Goal: Information Seeking & Learning: Learn about a topic

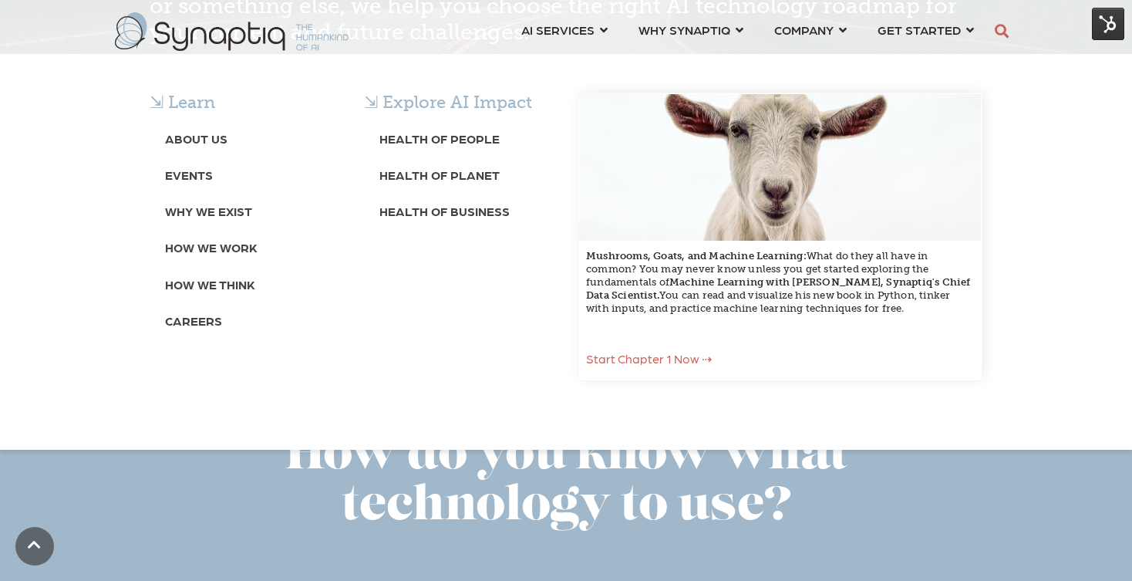
scroll to position [0, 7]
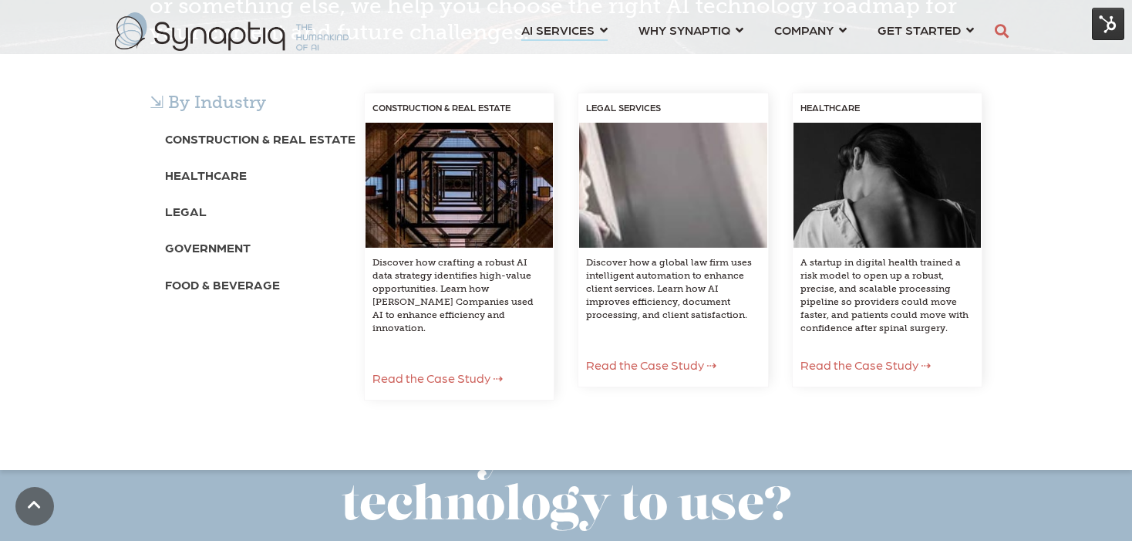
click at [560, 29] on span "AI SERVICES ⇲ By Industry Construction & Real Estate Healthcare Legal Governmen…" at bounding box center [558, 29] width 73 height 21
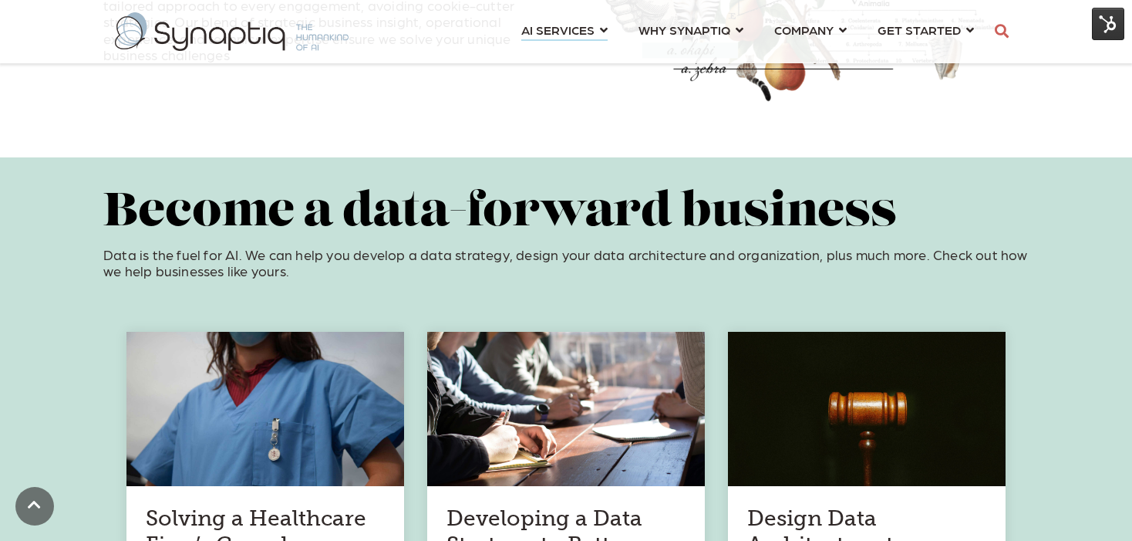
scroll to position [630, 0]
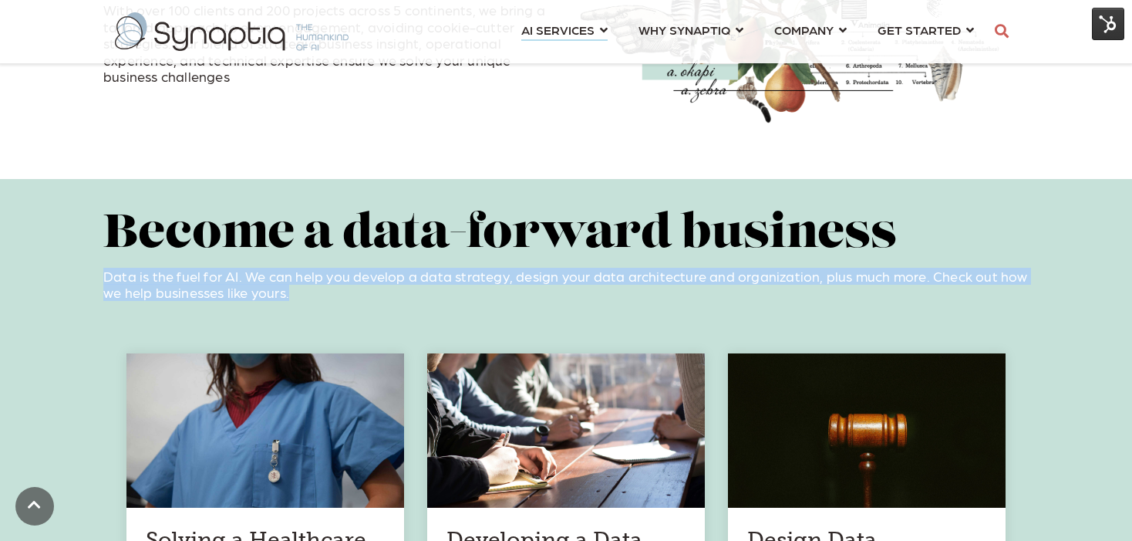
drag, startPoint x: 304, startPoint y: 299, endPoint x: 106, endPoint y: 283, distance: 198.9
click at [106, 283] on p "Data is the fuel for AI. We can help you develop a data strategy, design your d…" at bounding box center [566, 284] width 926 height 33
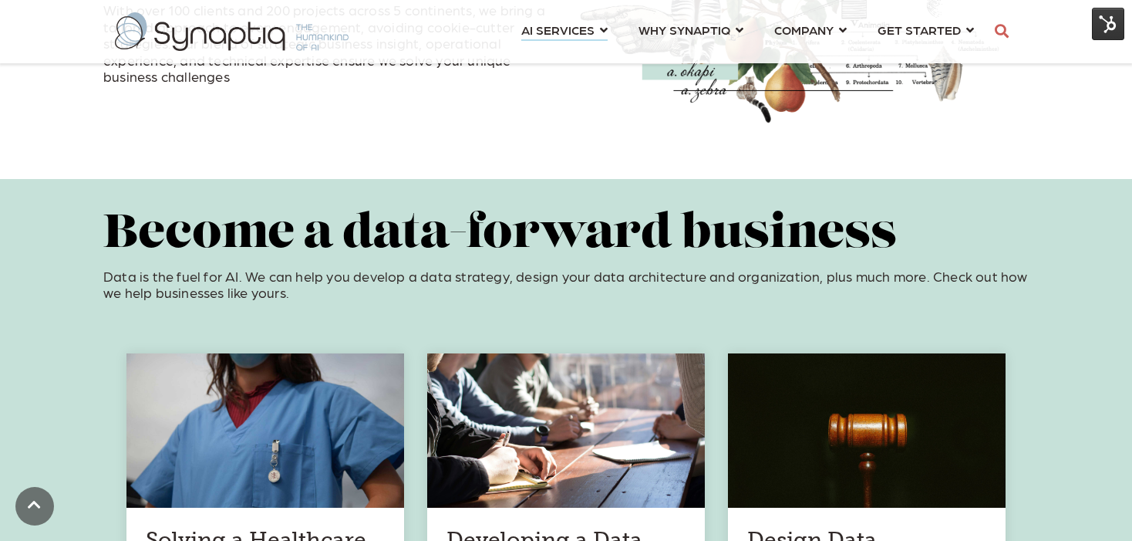
click at [387, 301] on div "Become a data-forward business Data is the fuel for AI. We can help you develop…" at bounding box center [566, 262] width 926 height 105
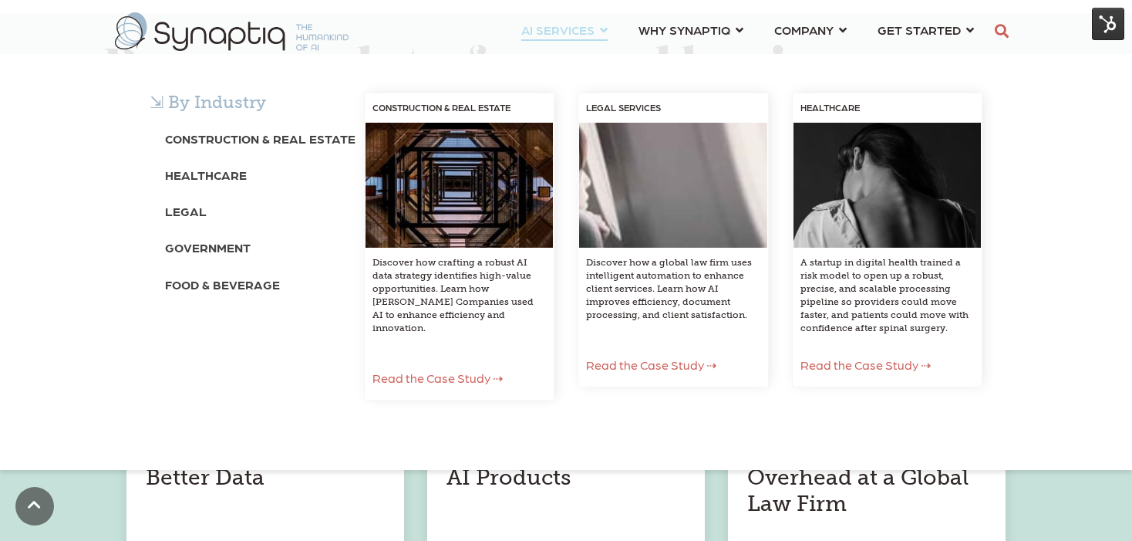
click at [734, 71] on div "⇲ By Industry Construction & Real Estate Healthcare Legal Government Food & Bev…" at bounding box center [566, 262] width 1132 height 416
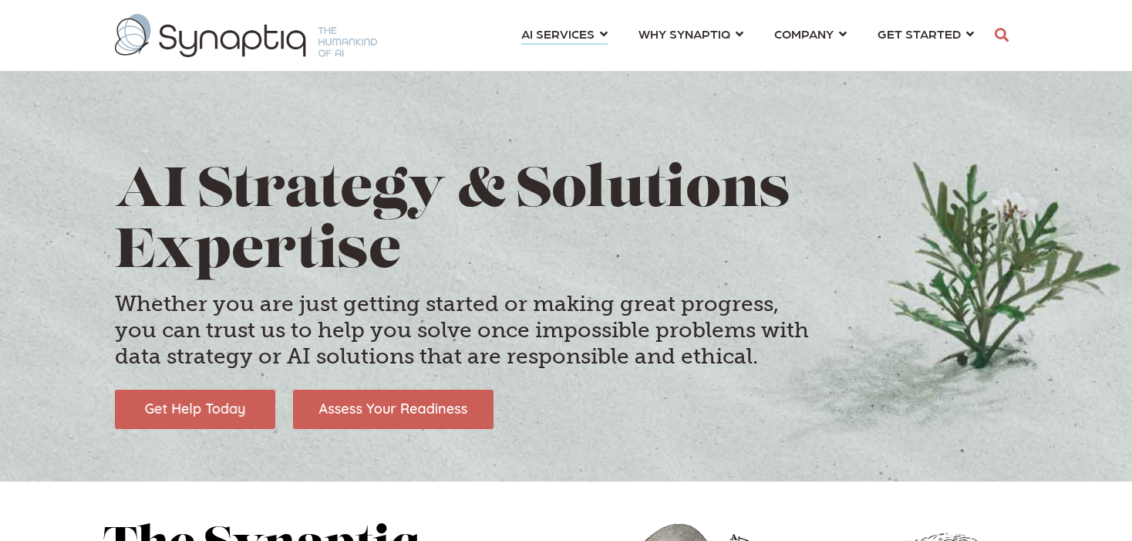
scroll to position [0, 7]
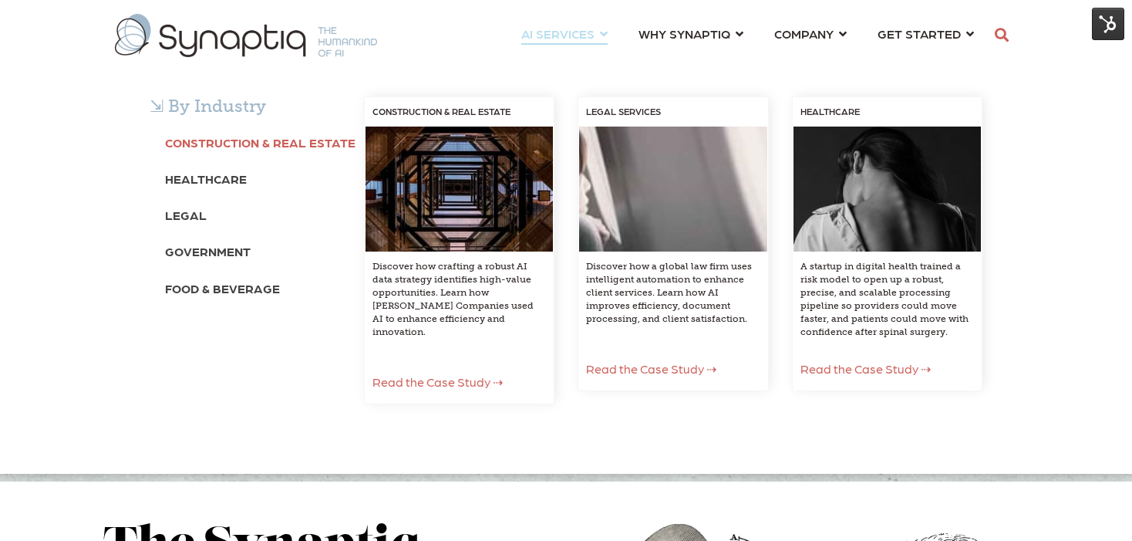
click at [276, 143] on b "Construction & Real Estate" at bounding box center [260, 142] width 191 height 15
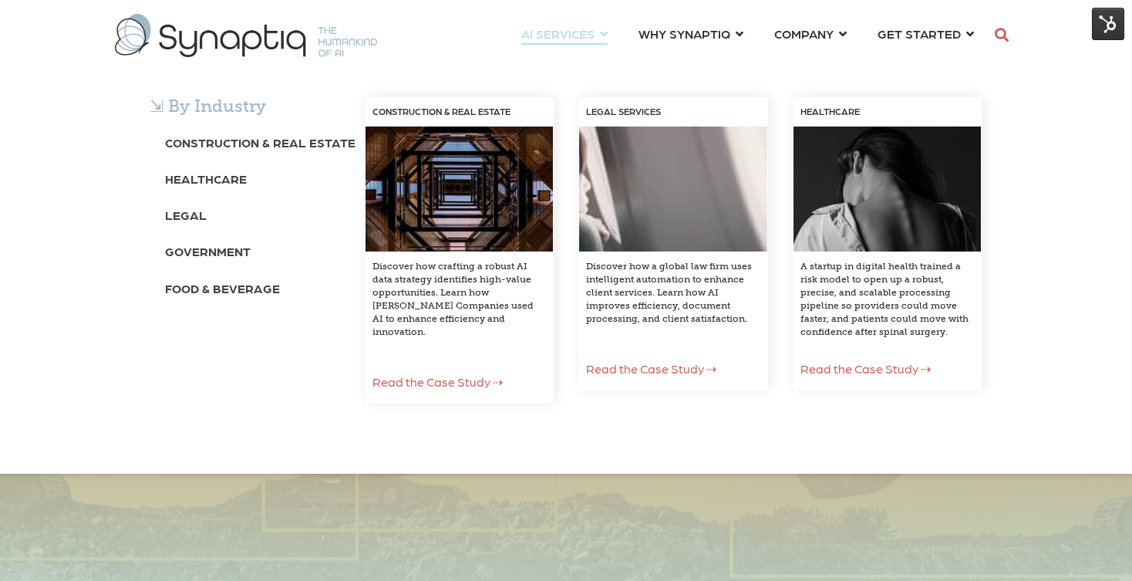
click at [589, 31] on span "AI SERVICES ⇲ By Industry Construction & Real Estate Healthcare Legal Governmen…" at bounding box center [558, 33] width 73 height 21
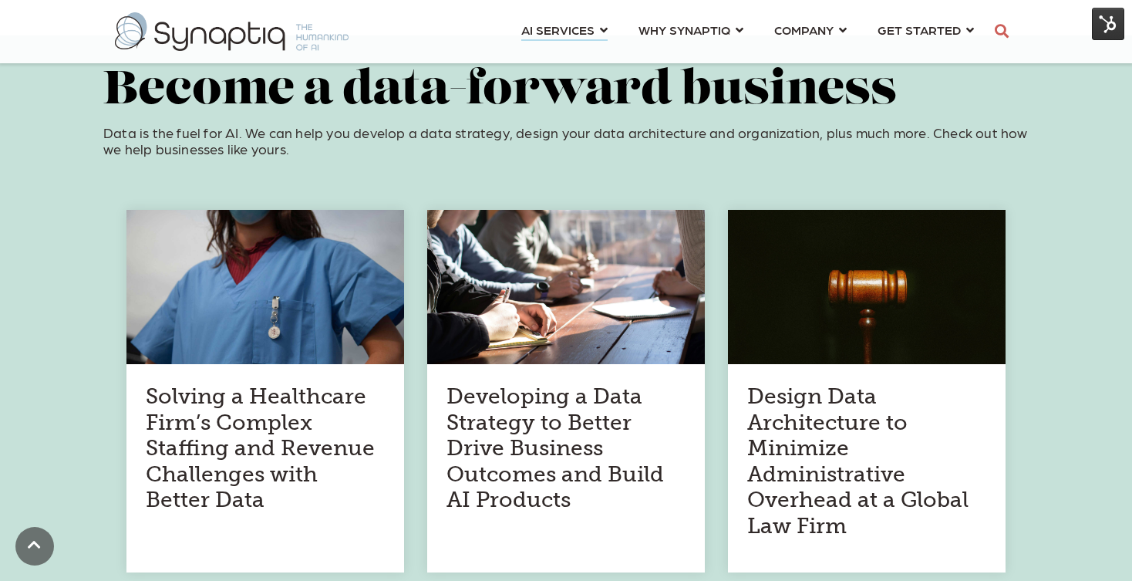
scroll to position [776, 0]
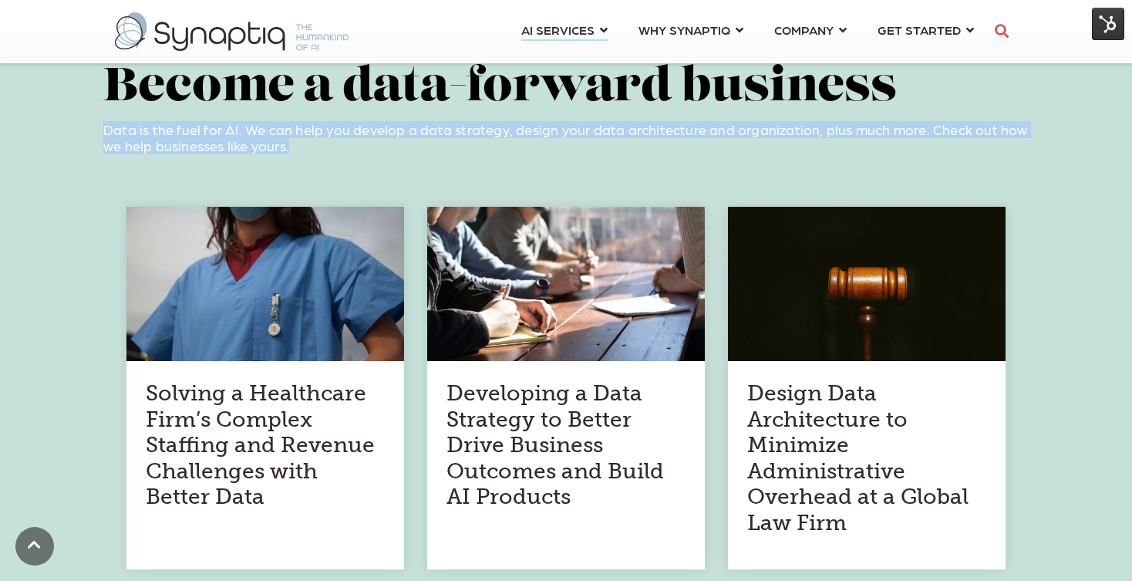
drag, startPoint x: 316, startPoint y: 147, endPoint x: 97, endPoint y: 127, distance: 219.2
click at [97, 127] on div "Become a data-forward business Data is the fuel for AI. We can help you develop…" at bounding box center [566, 364] width 1132 height 665
copy p "Data is the fuel for AI. We can help you develop a data strategy, design your d…"
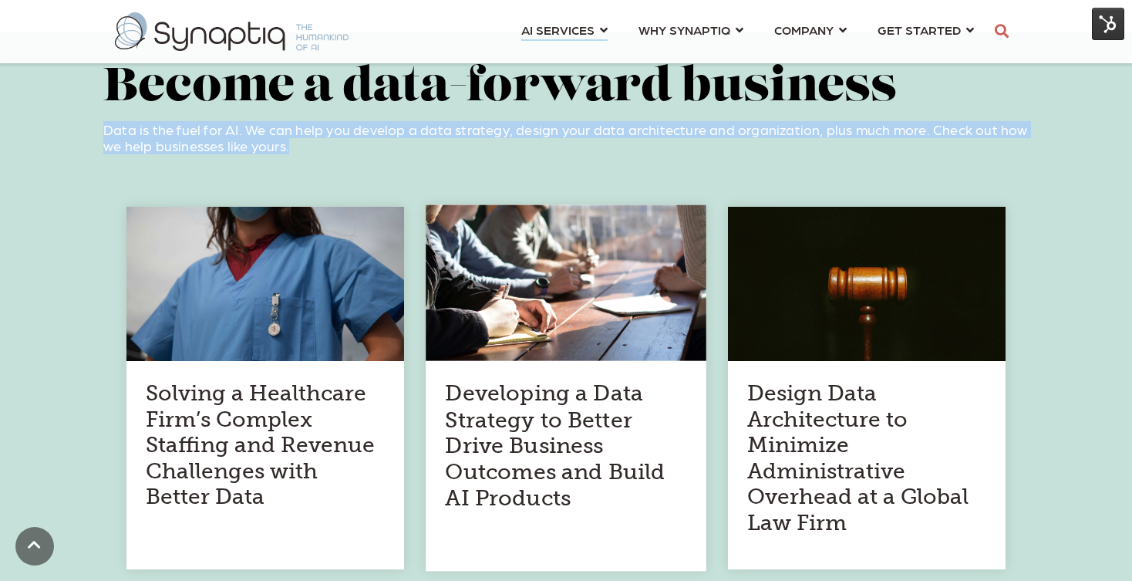
click at [510, 454] on h4 "Developing a Data Strategy to Better Drive Business Outcomes and Build AI Produ…" at bounding box center [565, 445] width 241 height 131
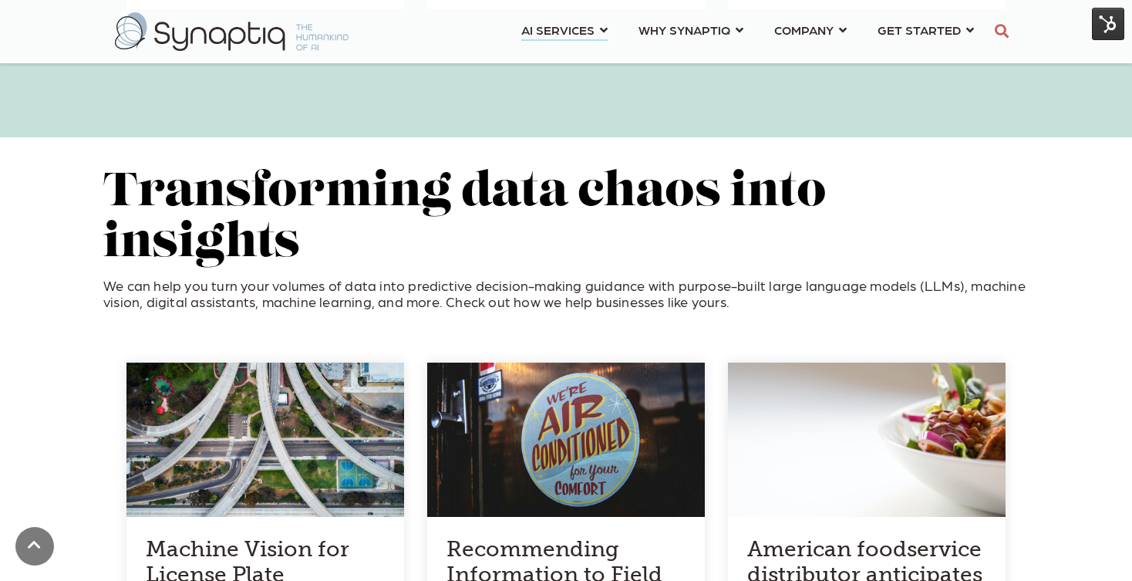
scroll to position [1329, 0]
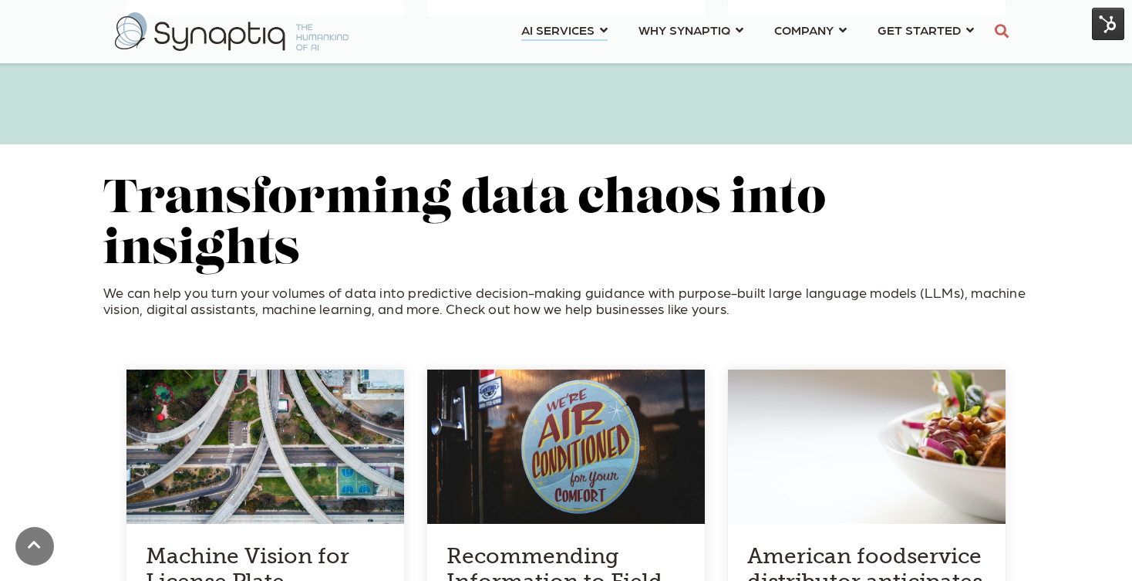
click at [734, 268] on div "Transforming data chaos into insights We can help you turn your volumes of data…" at bounding box center [566, 253] width 926 height 156
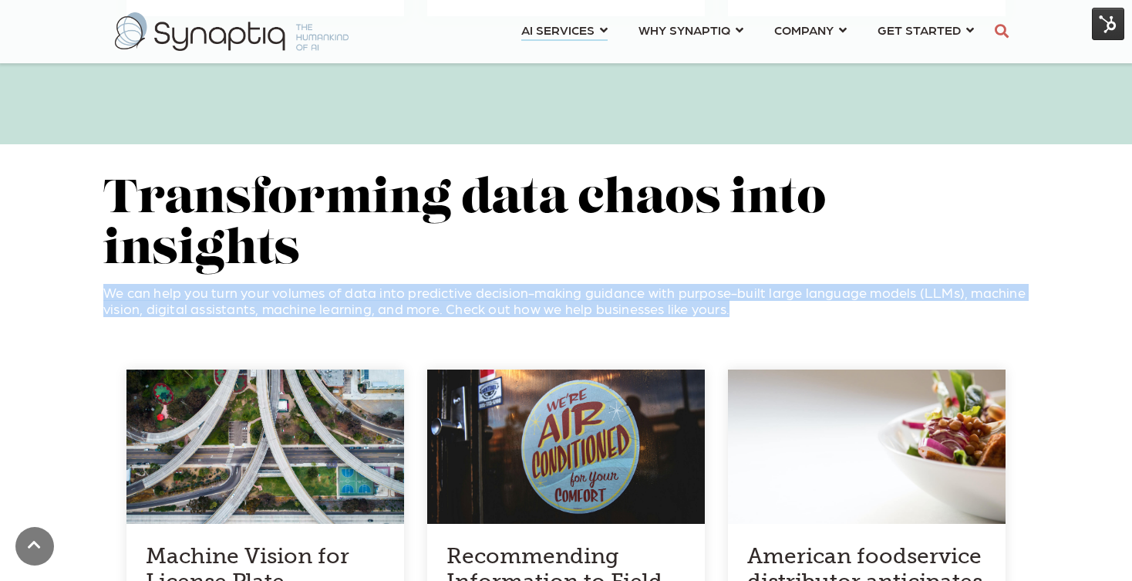
drag, startPoint x: 731, startPoint y: 257, endPoint x: 89, endPoint y: 245, distance: 642.7
click at [89, 245] on div "Transforming data chaos into insights We can help you turn your volumes of data…" at bounding box center [566, 502] width 1132 height 716
copy p "We can help you turn your volumes of data into predictive decision-making guida…"
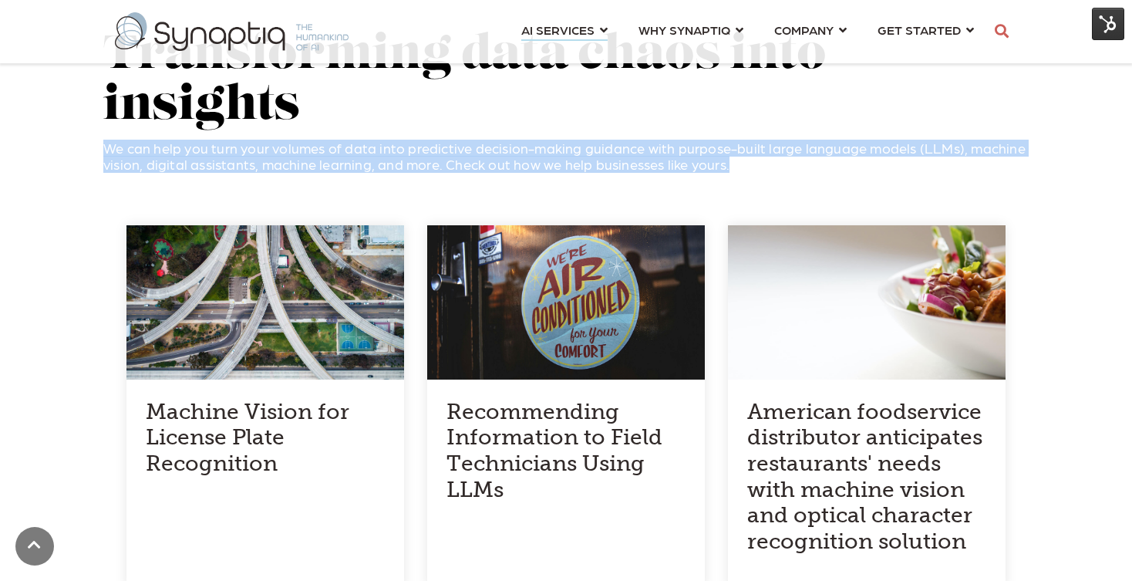
scroll to position [1463, 0]
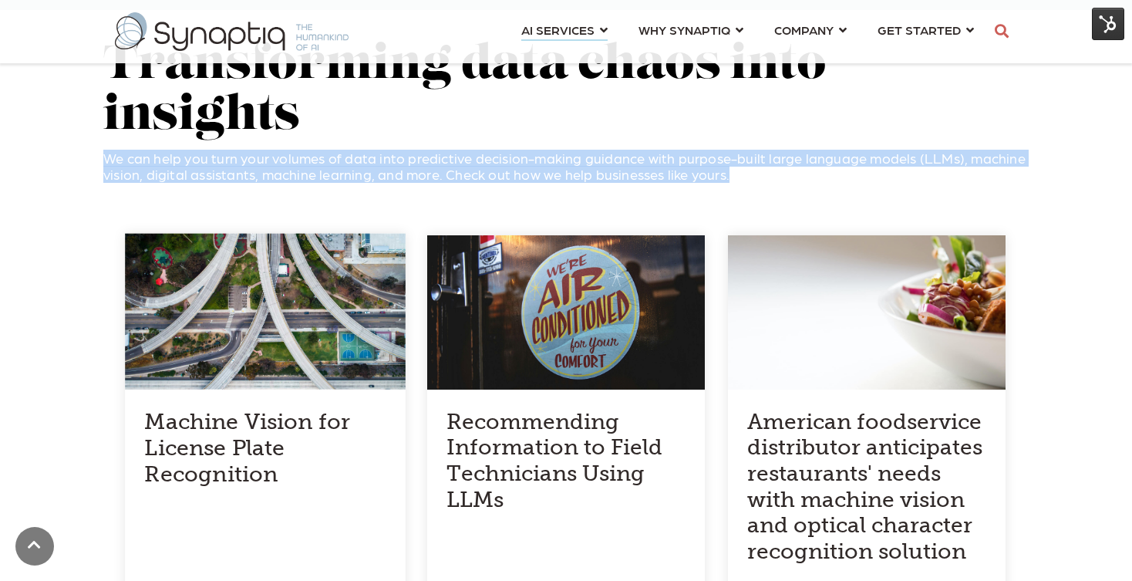
click at [263, 409] on h4 "Machine Vision for License Plate Recognition" at bounding box center [264, 448] width 241 height 79
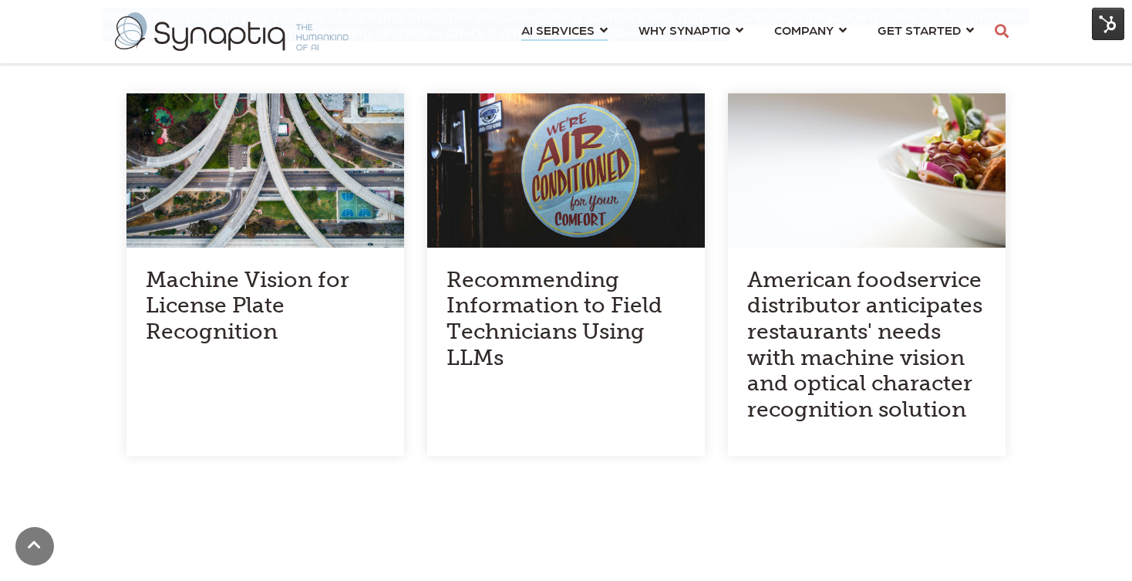
scroll to position [1592, 0]
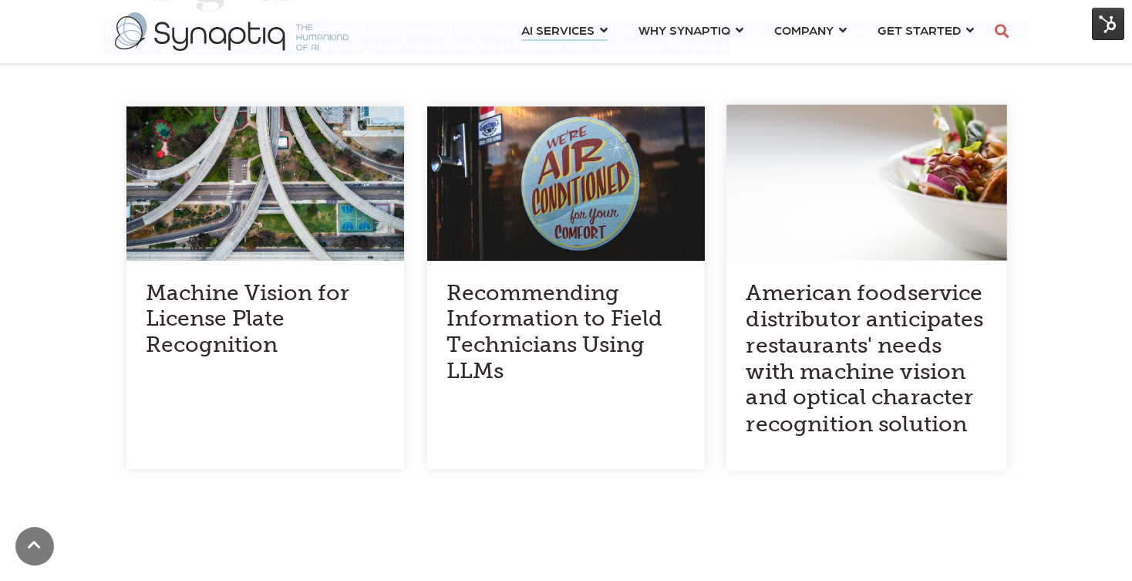
click at [794, 329] on h4 "American foodservice distributor anticipates restaurants' needs with machine vi…" at bounding box center [866, 358] width 241 height 157
click at [802, 280] on h4 "American foodservice distributor anticipates restaurants' needs with machine vi…" at bounding box center [866, 358] width 241 height 157
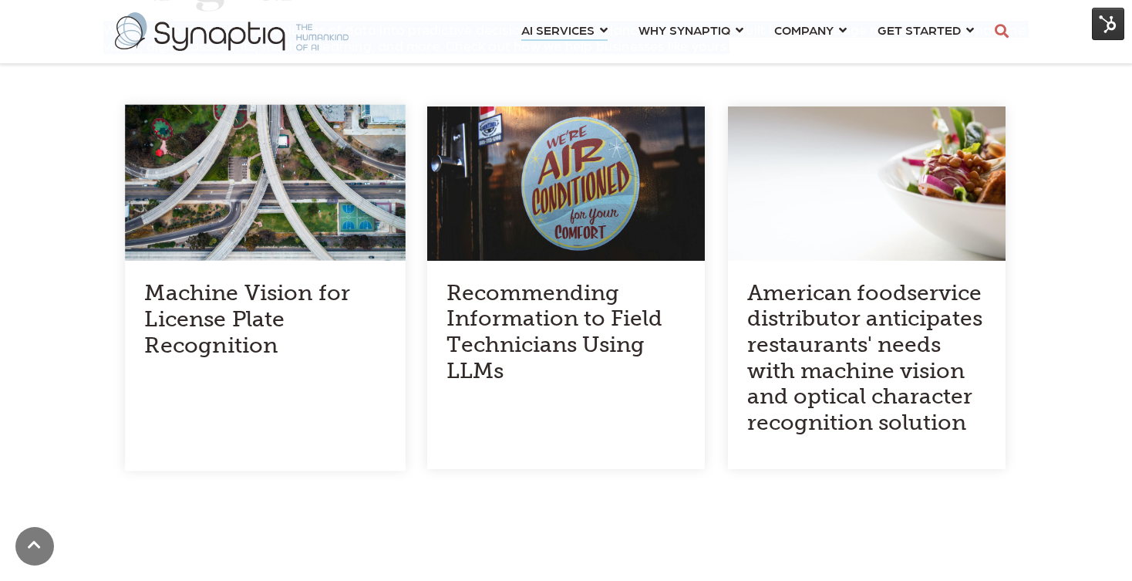
click at [242, 280] on h4 "Machine Vision for License Plate Recognition" at bounding box center [264, 319] width 241 height 79
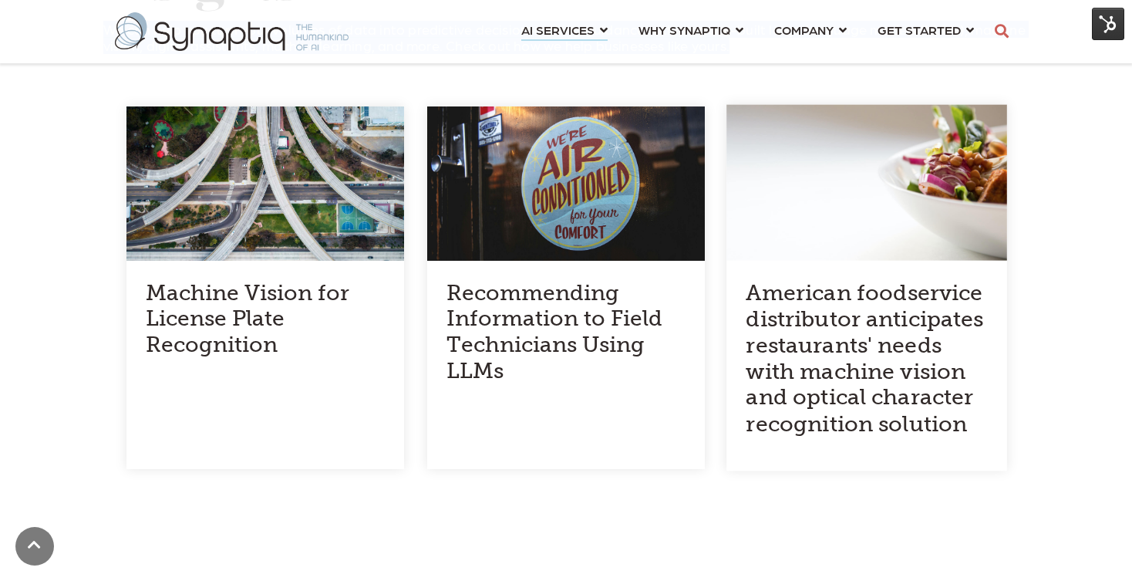
click at [886, 280] on h4 "American foodservice distributor anticipates restaurants' needs with machine vi…" at bounding box center [866, 358] width 241 height 157
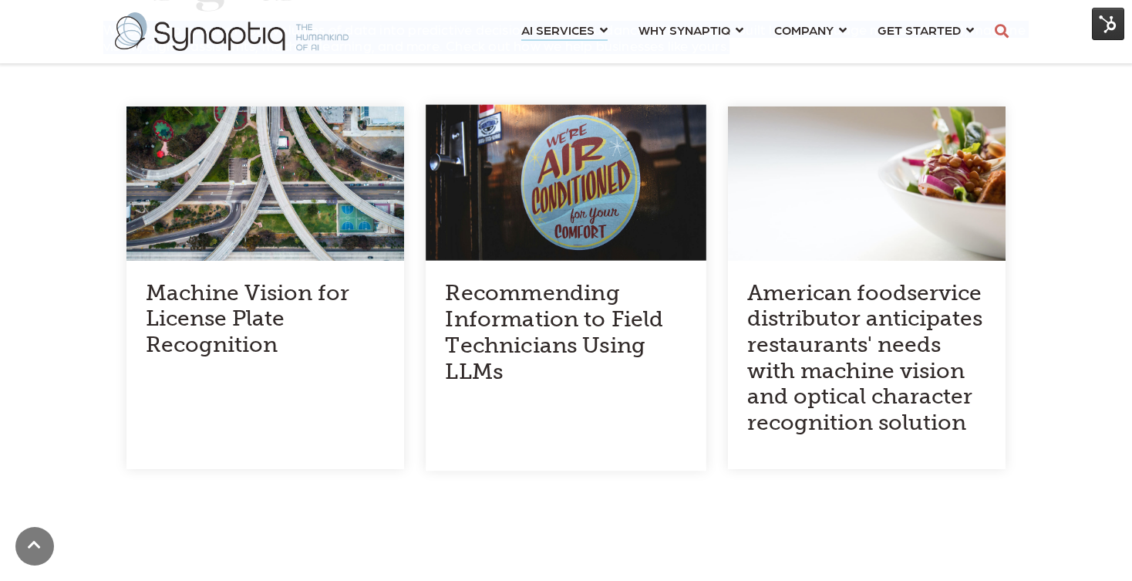
click at [579, 280] on h4 "Recommending Information to Field Technicians Using LLMs" at bounding box center [565, 332] width 241 height 105
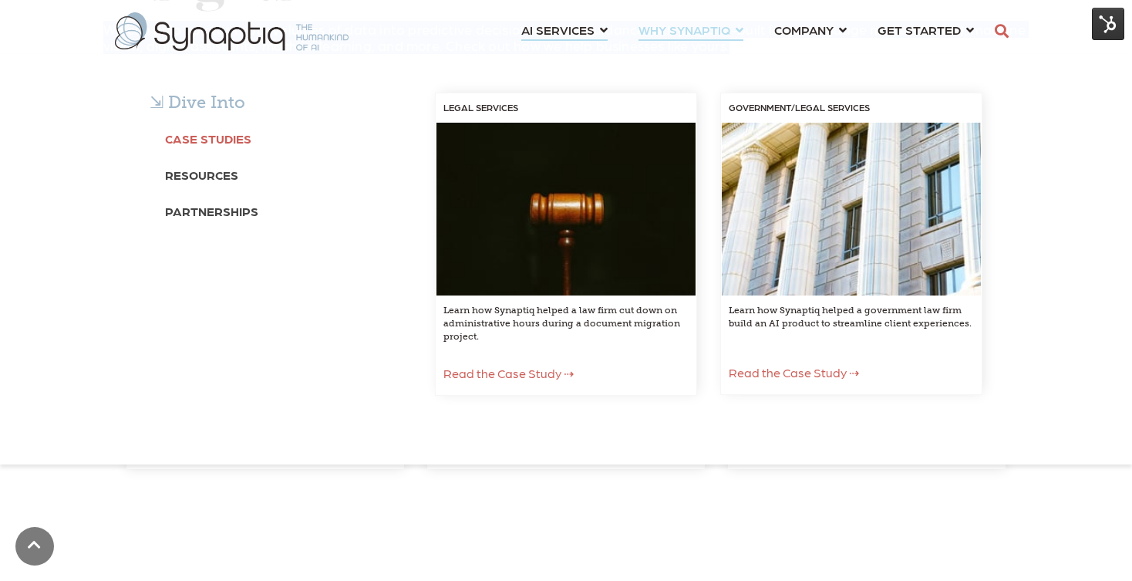
click at [230, 140] on b "Case Studies" at bounding box center [208, 138] width 86 height 15
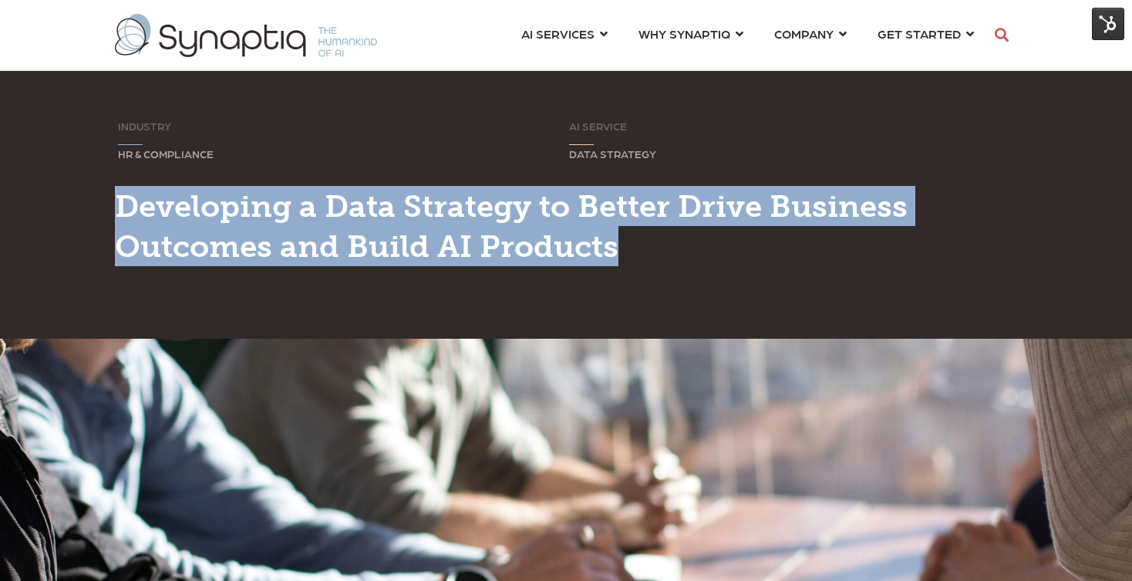
drag, startPoint x: 121, startPoint y: 207, endPoint x: 617, endPoint y: 247, distance: 497.7
click at [617, 247] on h1 "Developing a Data Strategy to Better Drive Business Outcomes and Build AI Produ…" at bounding box center [566, 226] width 903 height 80
copy span "Developing a Data Strategy to Better Drive Business Outcomes and Build AI Produ…"
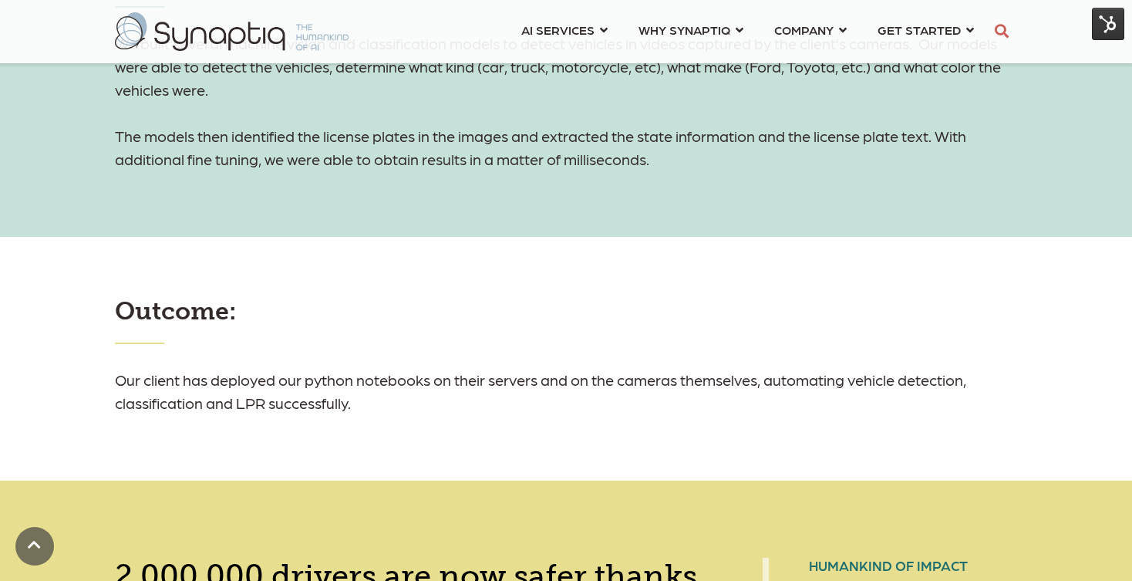
scroll to position [1639, 0]
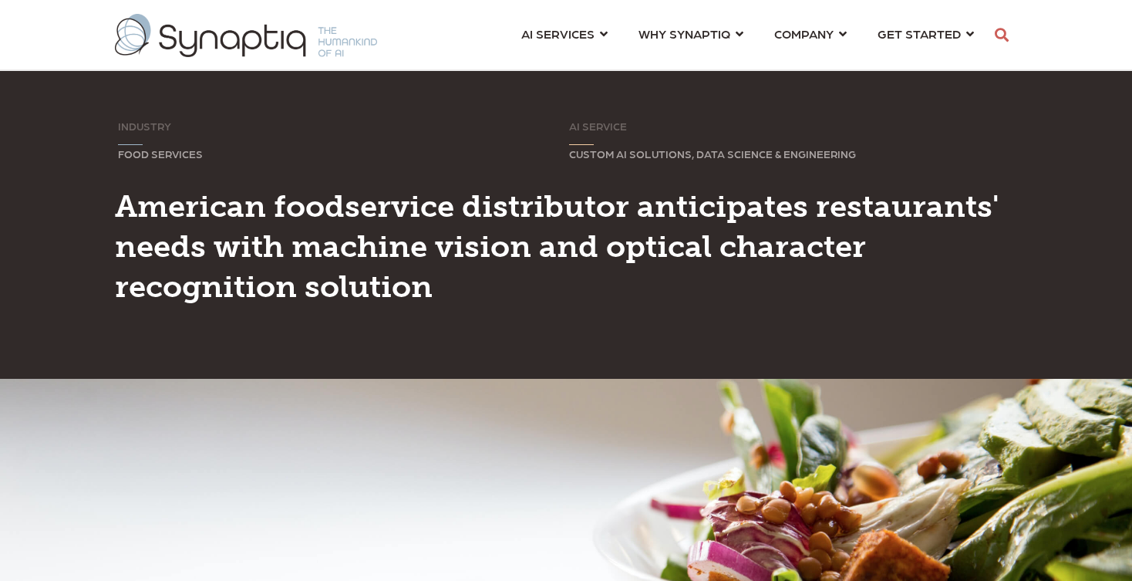
scroll to position [0, 7]
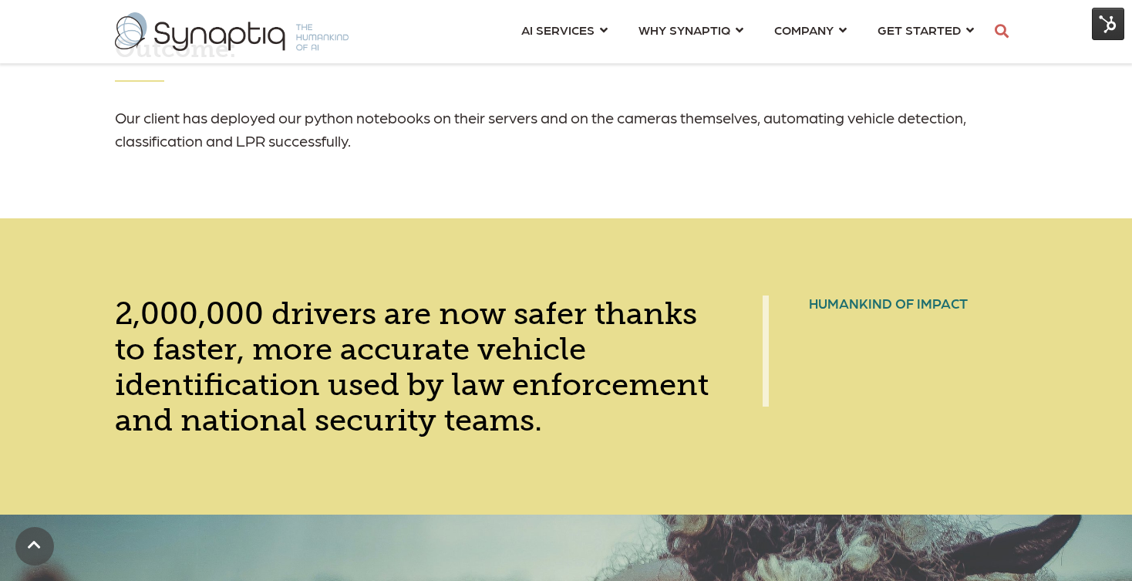
scroll to position [1874, 0]
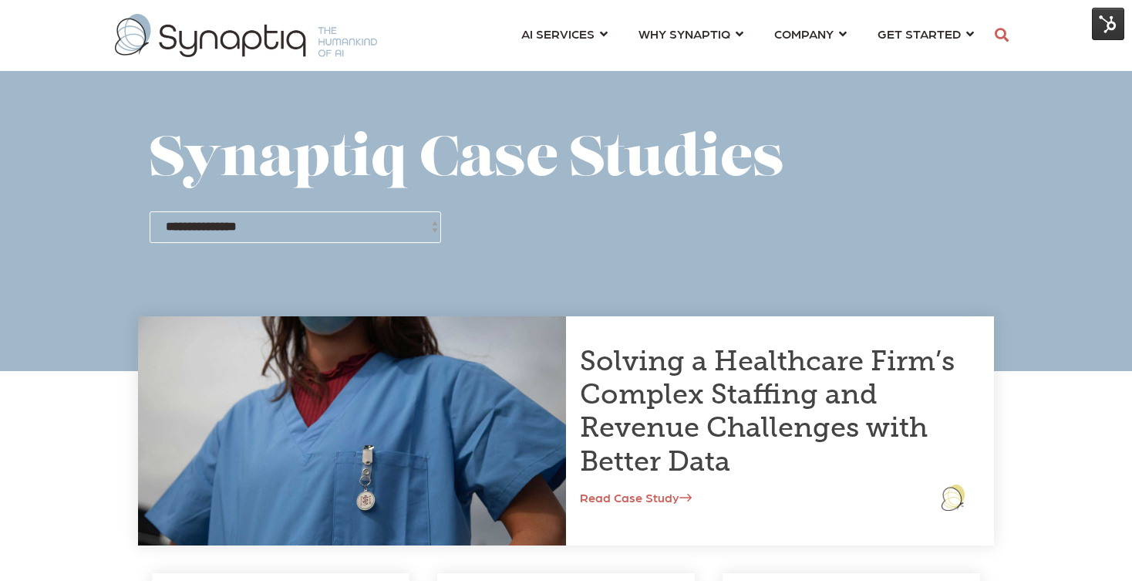
click at [386, 224] on select "**********" at bounding box center [296, 226] width 292 height 31
select select "**********"
click at [150, 211] on select "**********" at bounding box center [296, 226] width 292 height 31
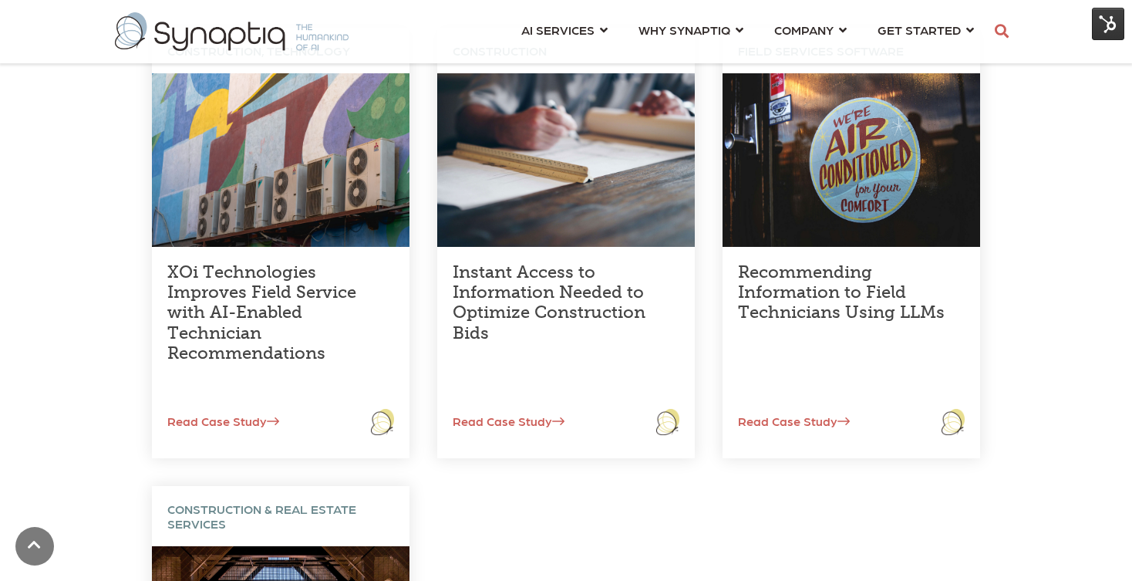
scroll to position [495, 0]
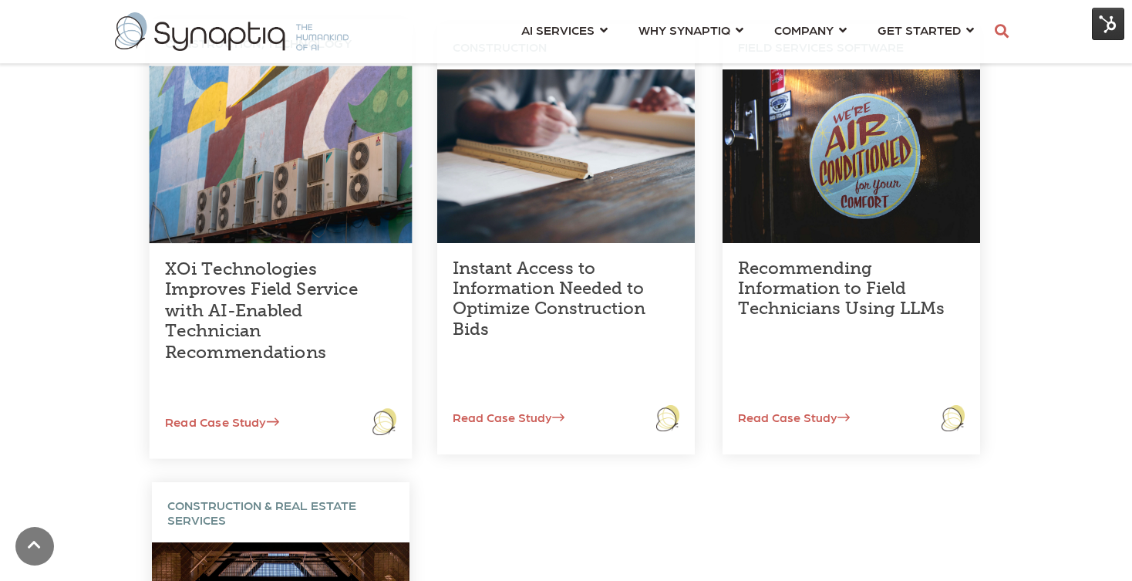
click at [256, 306] on link "XOi Technologies Improves Field Service with AI-Enabled Technician Recommendati…" at bounding box center [261, 310] width 193 height 104
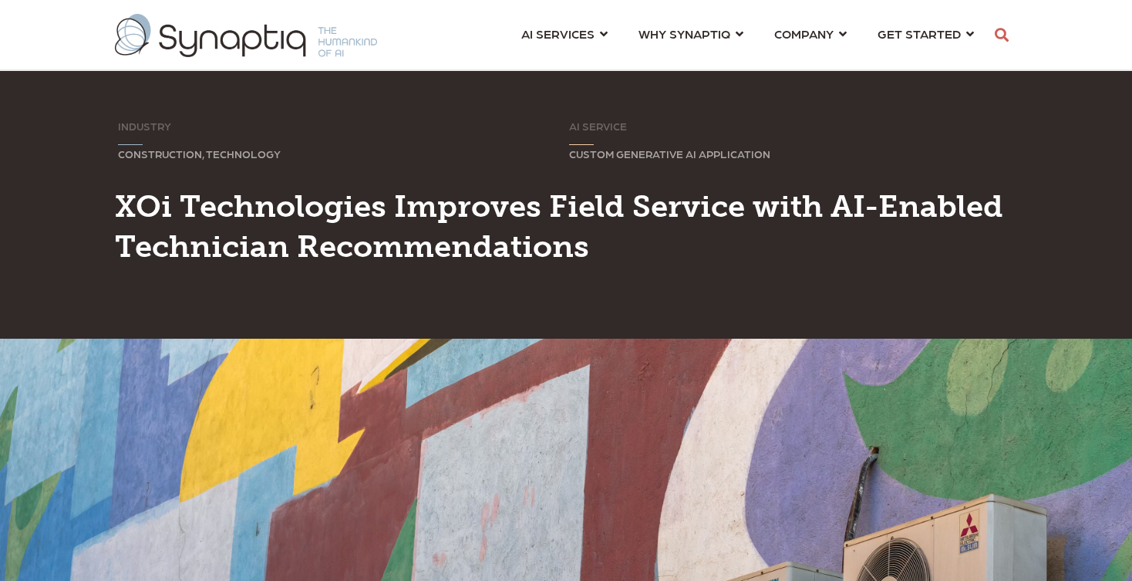
scroll to position [0, 7]
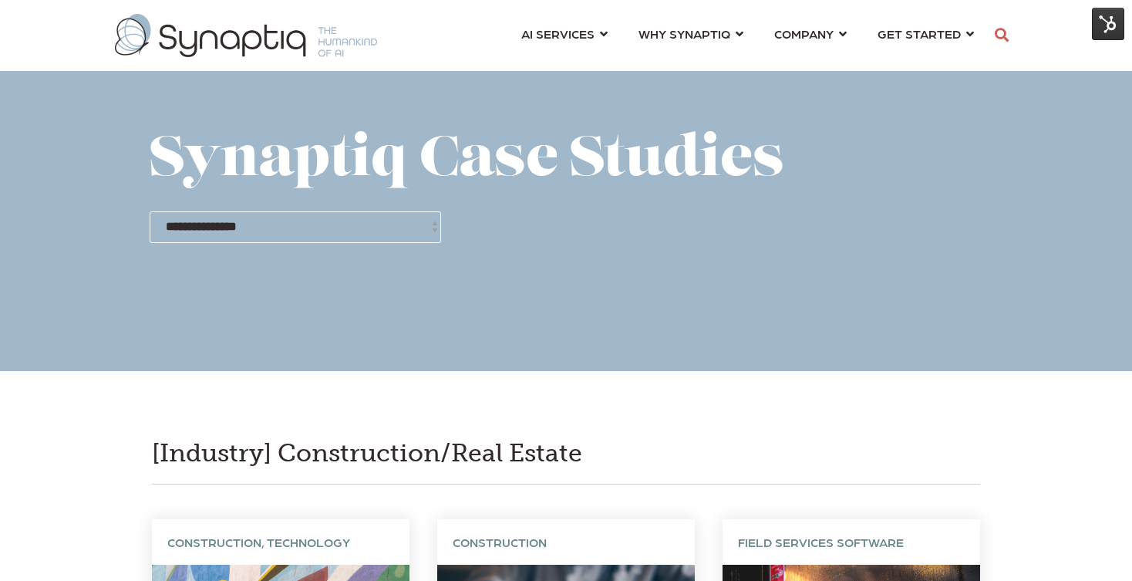
scroll to position [0, 7]
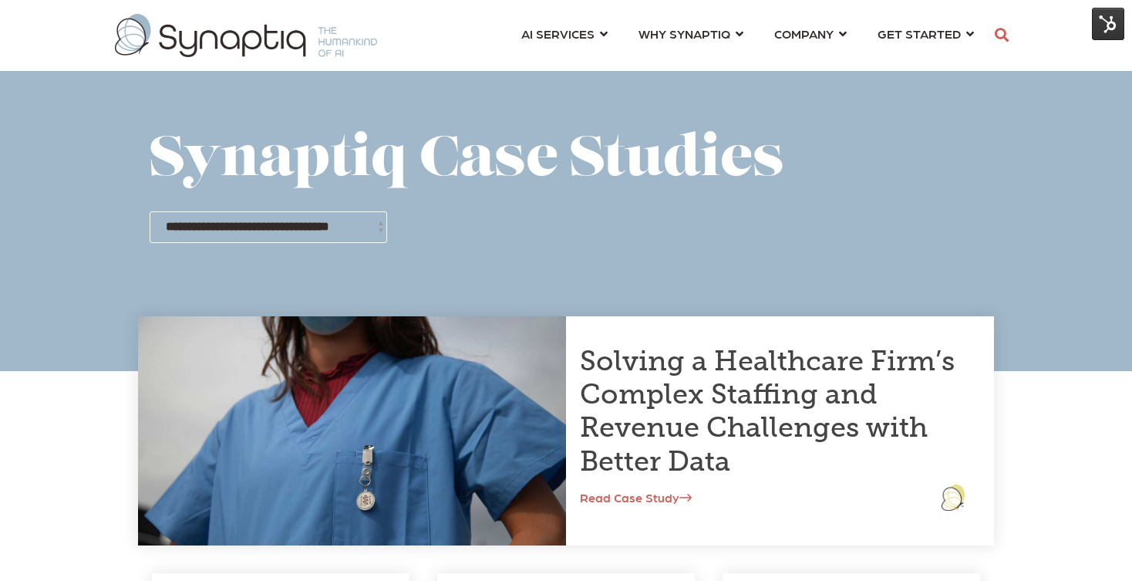
select select "**********"
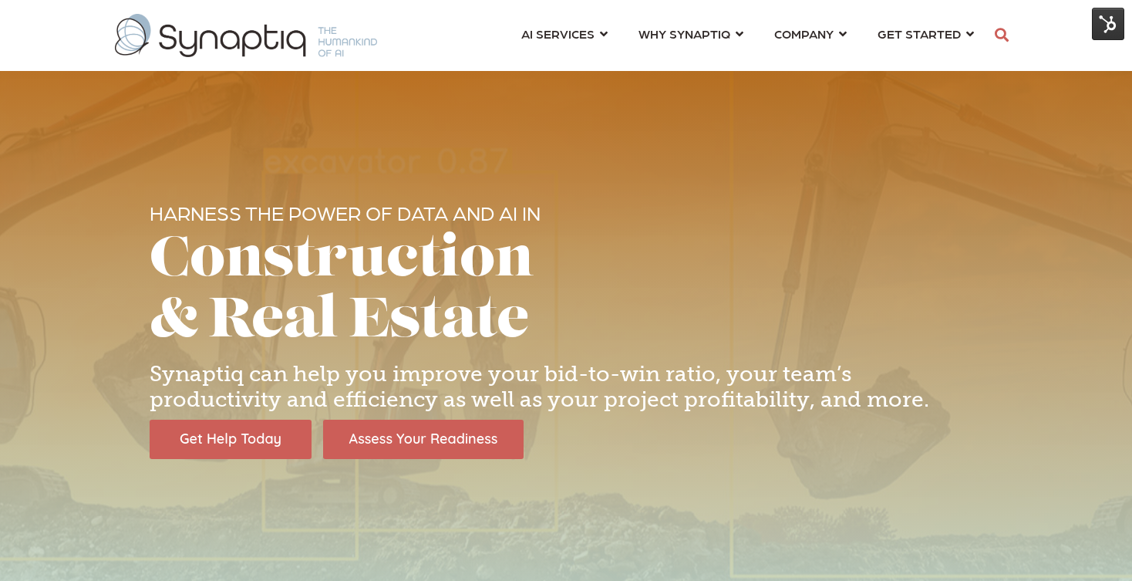
scroll to position [0, 7]
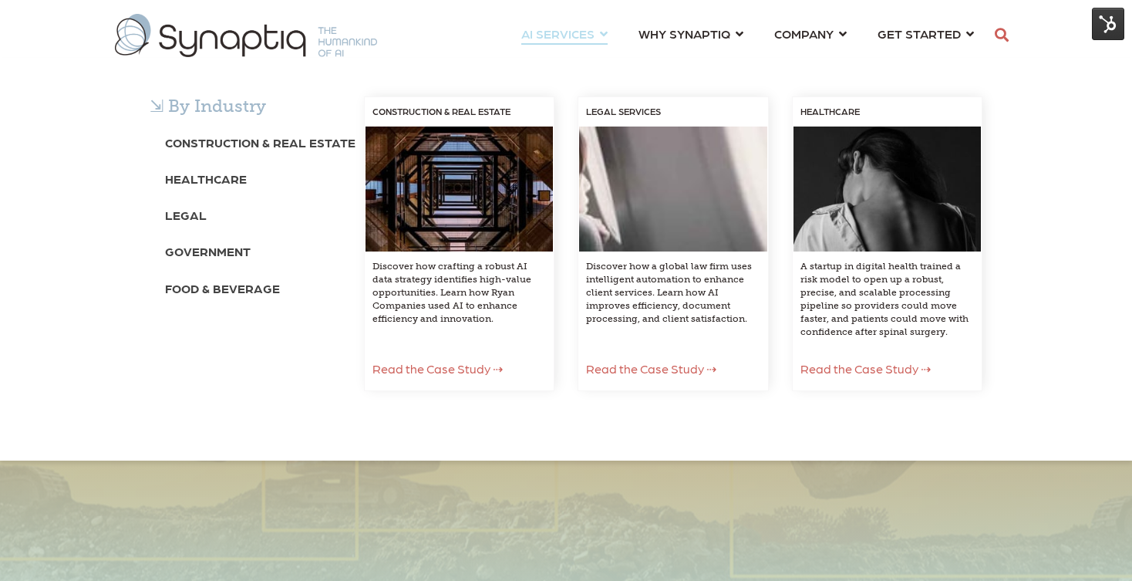
click at [580, 58] on div "⇲ By Industry Construction & Real Estate Healthcare Legal Government Food & Bev…" at bounding box center [566, 259] width 1132 height 403
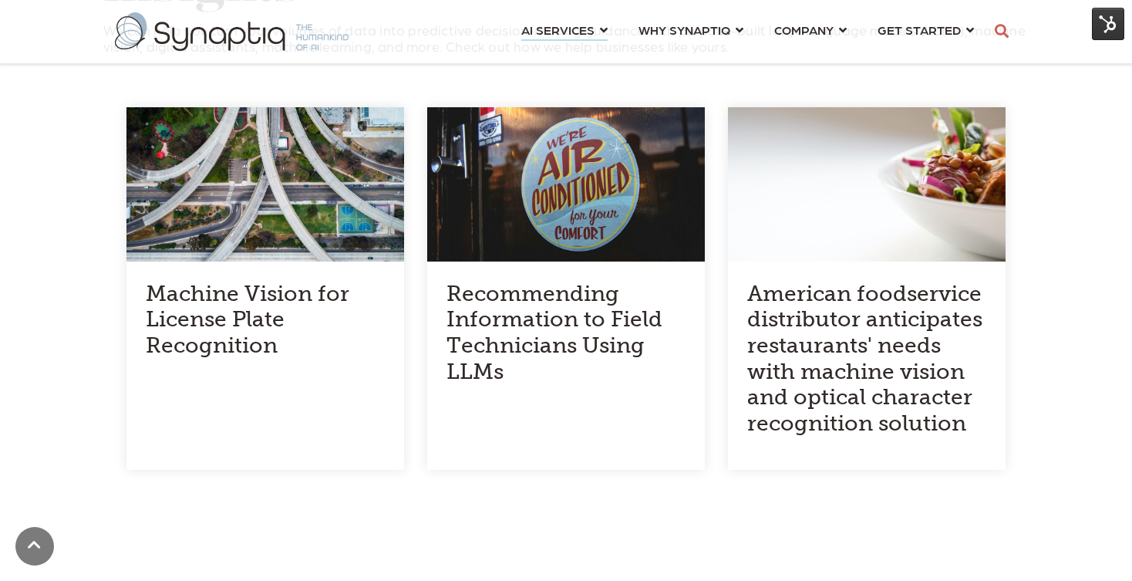
scroll to position [1598, 0]
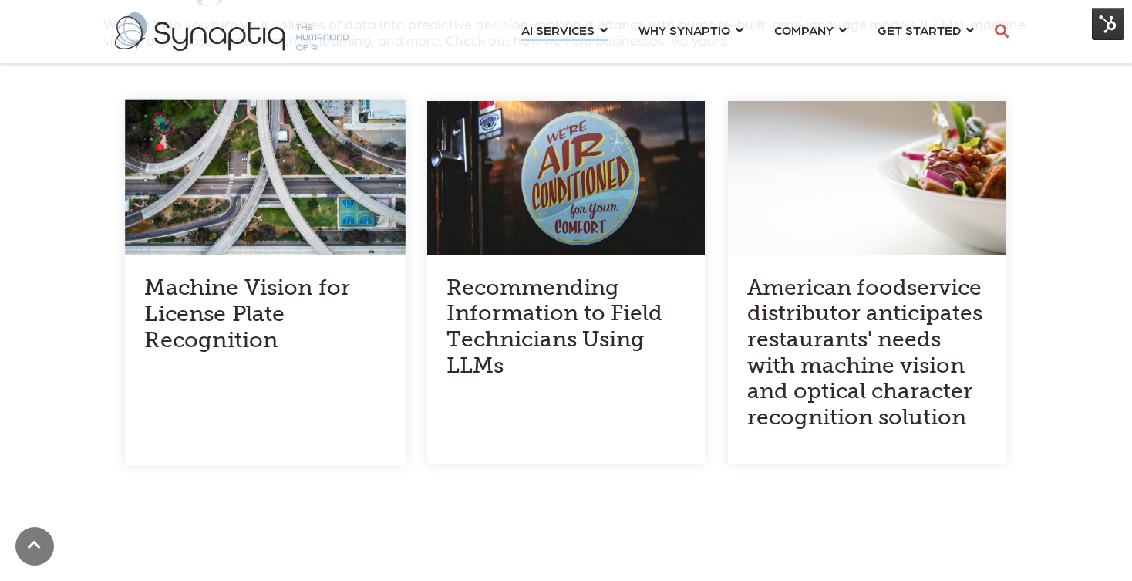
click at [267, 275] on h4 "Machine Vision for License Plate Recognition" at bounding box center [264, 314] width 241 height 79
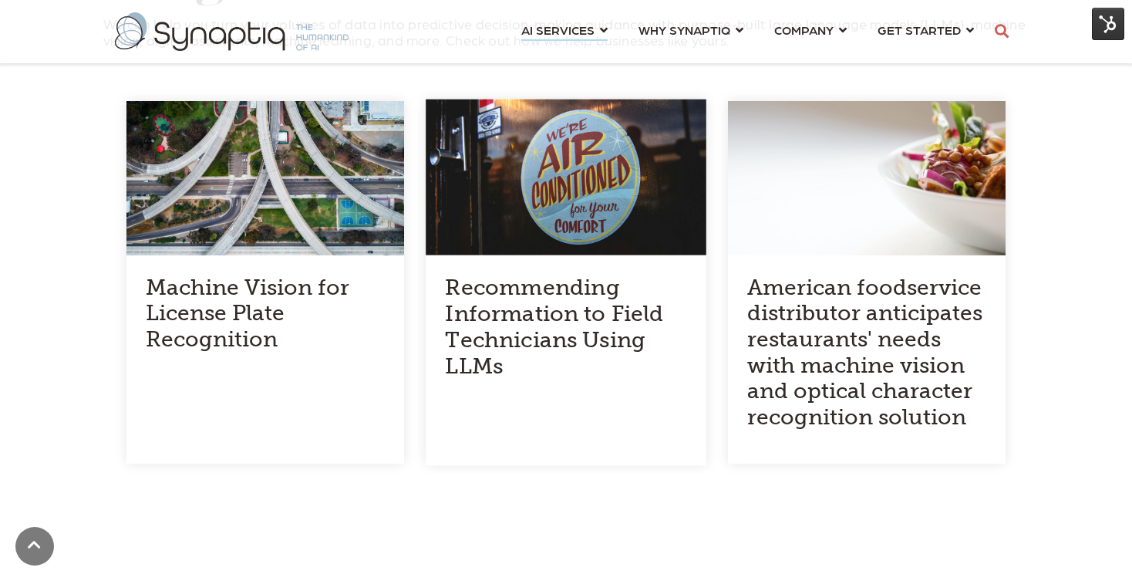
click at [451, 275] on h4 "Recommending Information to Field Technicians Using LLMs" at bounding box center [565, 327] width 241 height 105
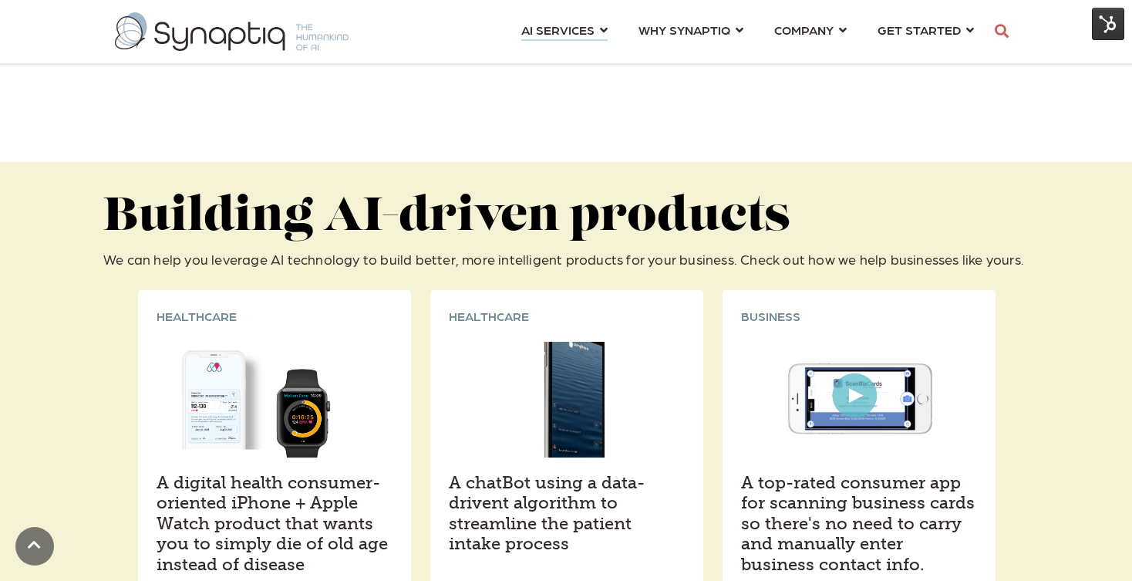
scroll to position [2067, 0]
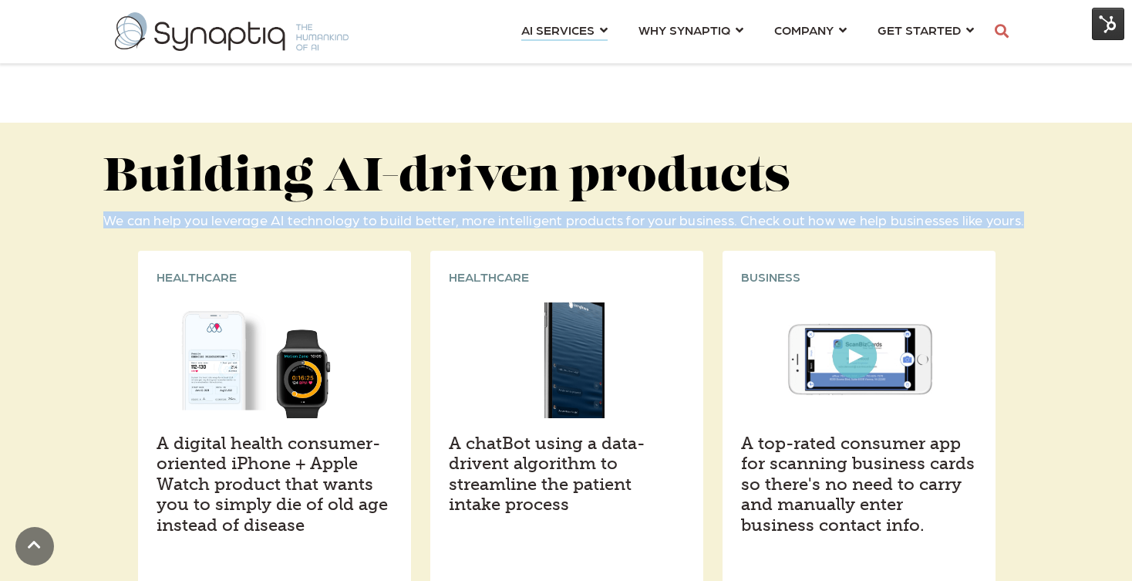
drag, startPoint x: 1023, startPoint y: 170, endPoint x: 108, endPoint y: 183, distance: 915.0
click at [108, 183] on div "Building AI-driven products We can help you leverage AI technology to build bet…" at bounding box center [566, 198] width 926 height 89
drag, startPoint x: 452, startPoint y: 391, endPoint x: 575, endPoint y: 456, distance: 138.7
click at [575, 456] on h4 "A chatBot using a data-drivent algorithm to streamline the patient intake proce…" at bounding box center [567, 475] width 236 height 82
copy h4 "A chatBot using a data-drivent algorithm to streamline the patient intake proce…"
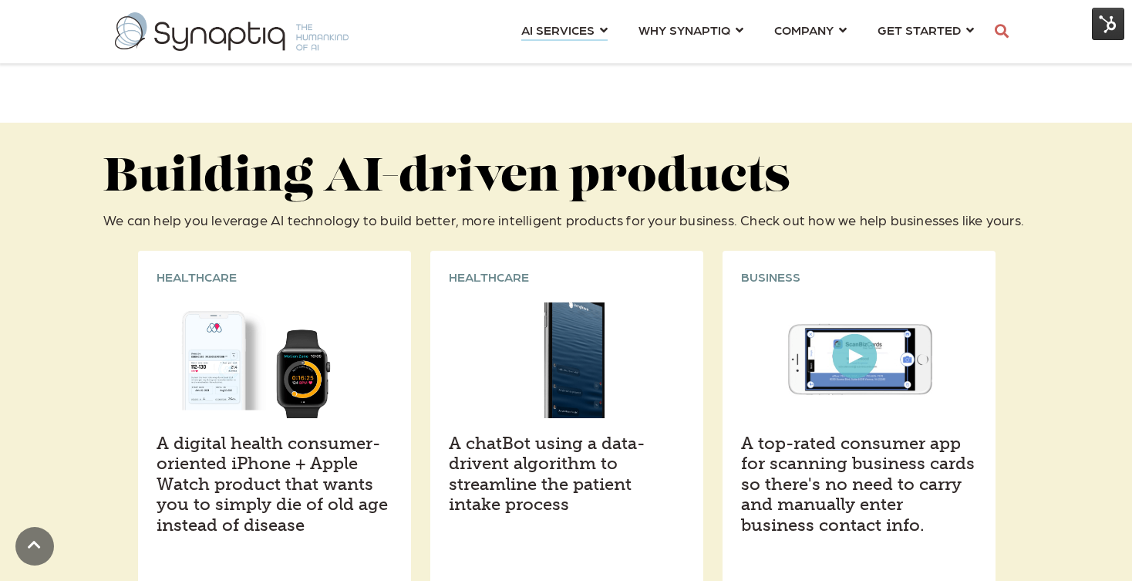
click at [332, 454] on h4 "A digital health consumer-oriented iPhone + Apple Watch product that wants you …" at bounding box center [275, 485] width 236 height 102
click at [242, 332] on div at bounding box center [274, 360] width 273 height 116
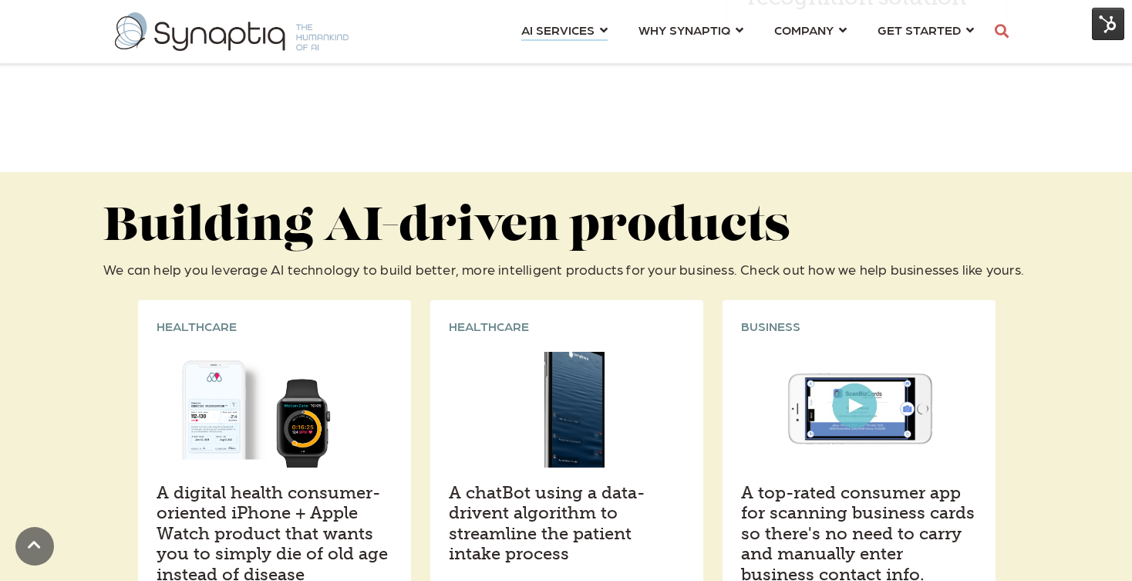
scroll to position [1994, 0]
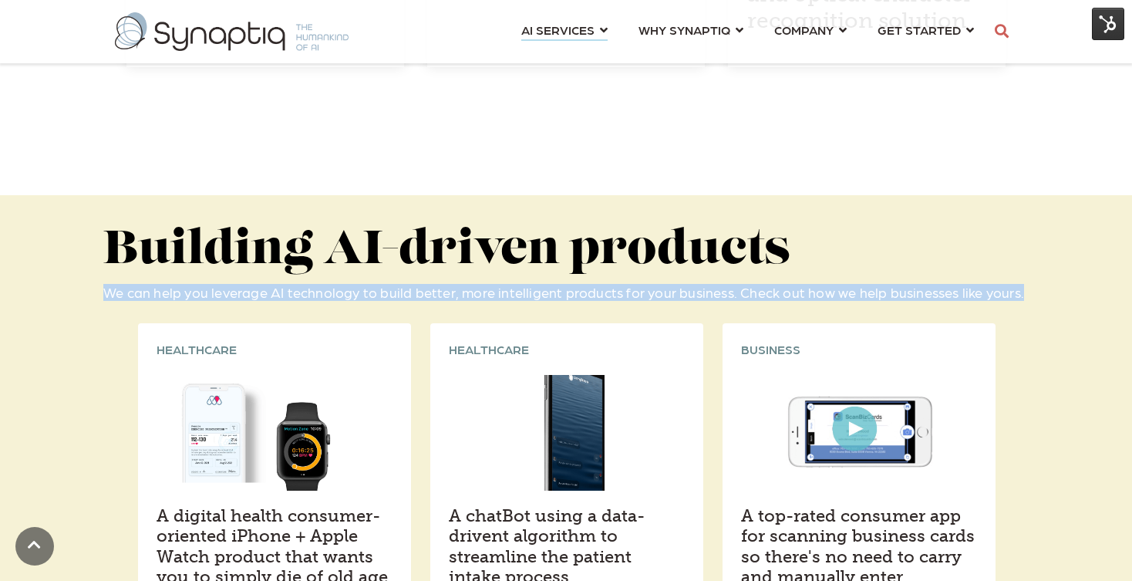
drag, startPoint x: 1022, startPoint y: 241, endPoint x: 104, endPoint y: 244, distance: 918.0
click at [104, 284] on p "We can help you leverage AI technology to build better, more intelligent produc…" at bounding box center [566, 292] width 926 height 17
copy p "We can help you leverage AI technology to build better, more intelligent produc…"
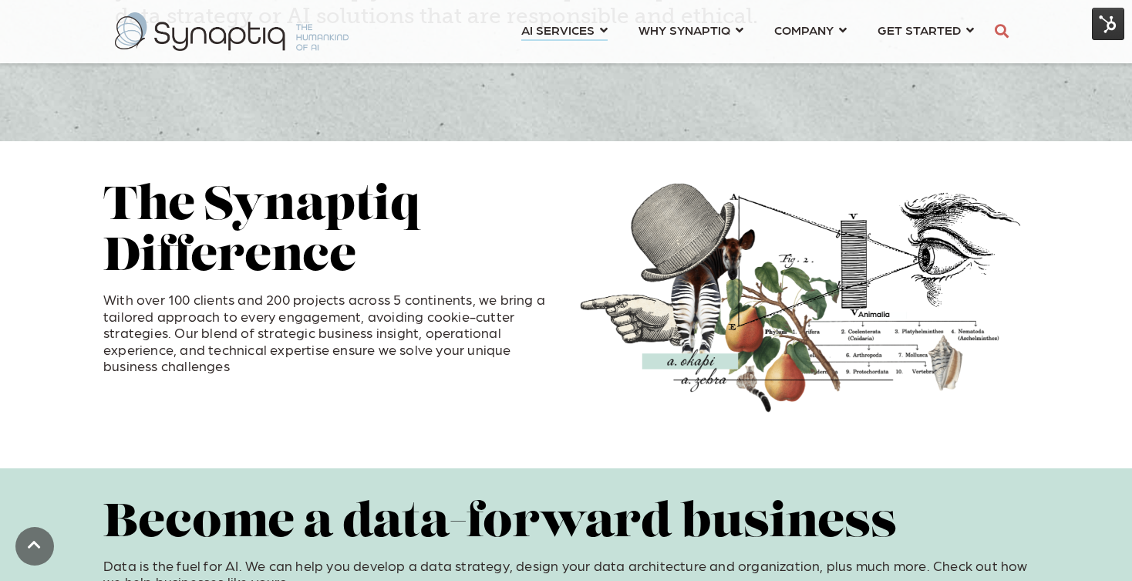
scroll to position [0, 0]
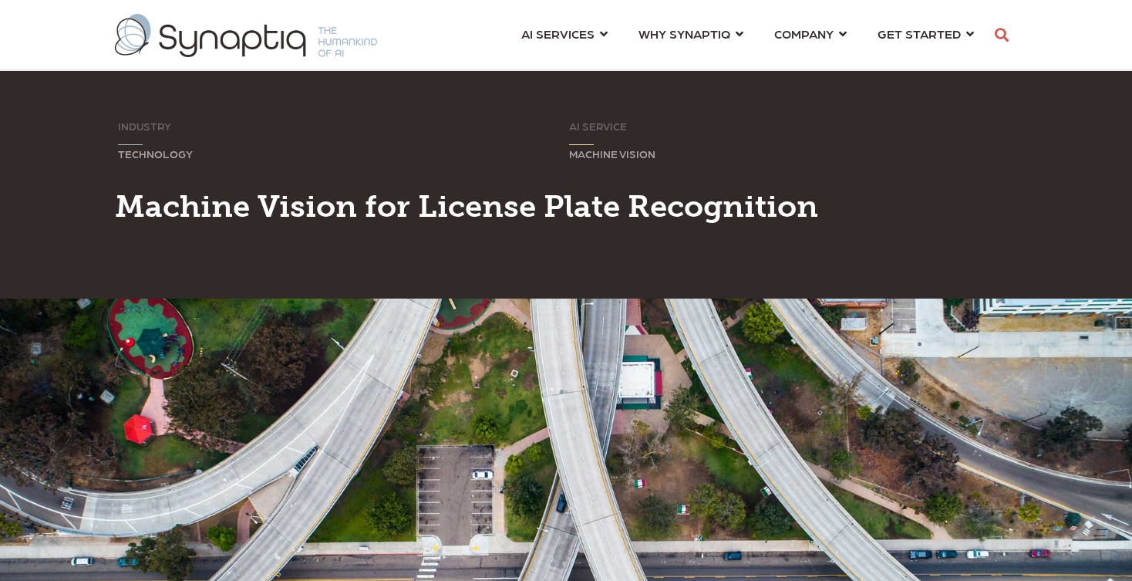
scroll to position [0, 7]
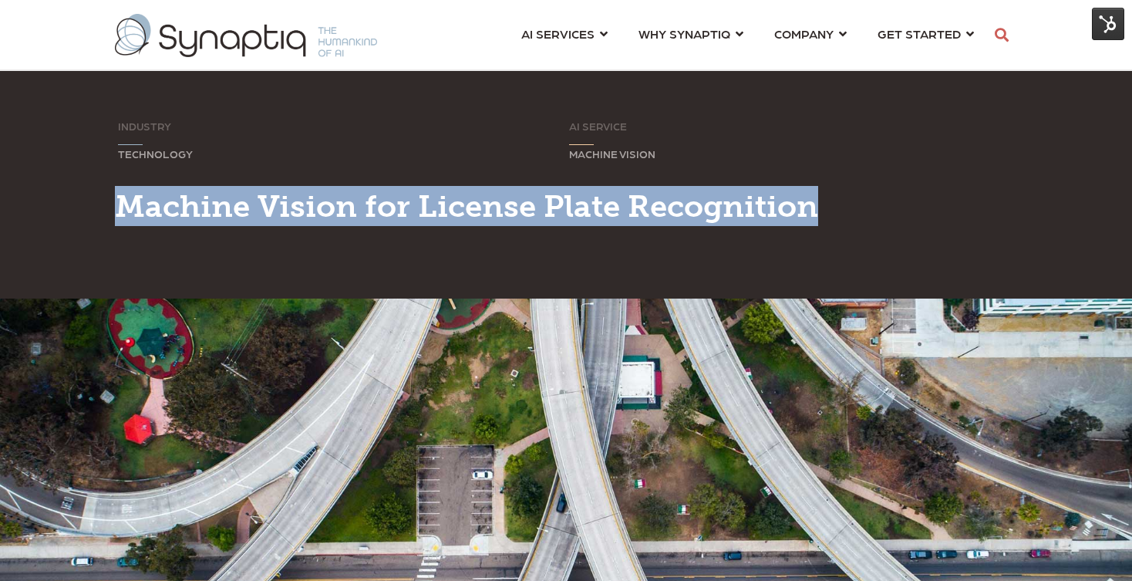
drag, startPoint x: 824, startPoint y: 211, endPoint x: 122, endPoint y: 208, distance: 702.0
click at [122, 208] on h1 "Machine Vision for License Plate Recognition" at bounding box center [566, 206] width 903 height 40
copy span "Machine Vision for License Plate Recognition"
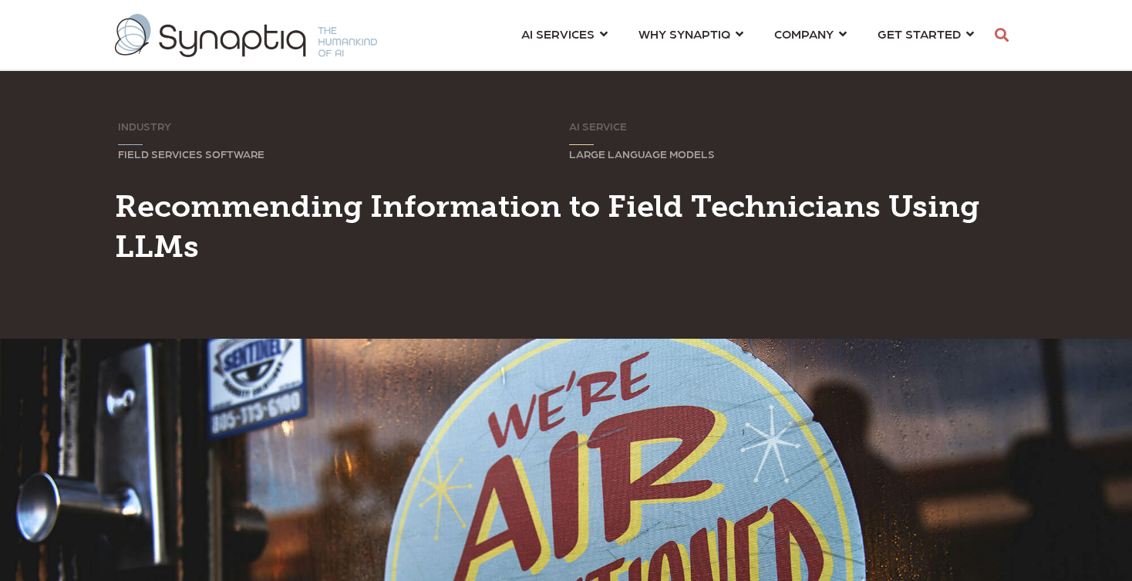
scroll to position [0, 7]
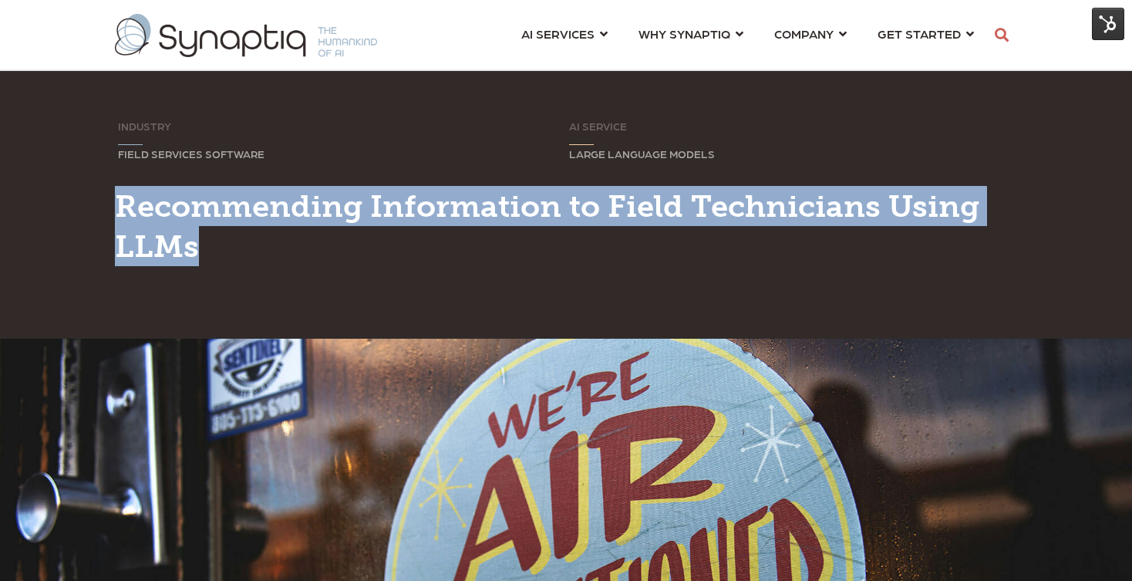
drag, startPoint x: 116, startPoint y: 204, endPoint x: 224, endPoint y: 256, distance: 120.1
click at [224, 256] on h1 "Recommending Information to Field Technicians Using LLMs" at bounding box center [566, 226] width 903 height 80
copy span "Recommending Information to Field Technicians Using LLMs"
